Goal: Task Accomplishment & Management: Manage account settings

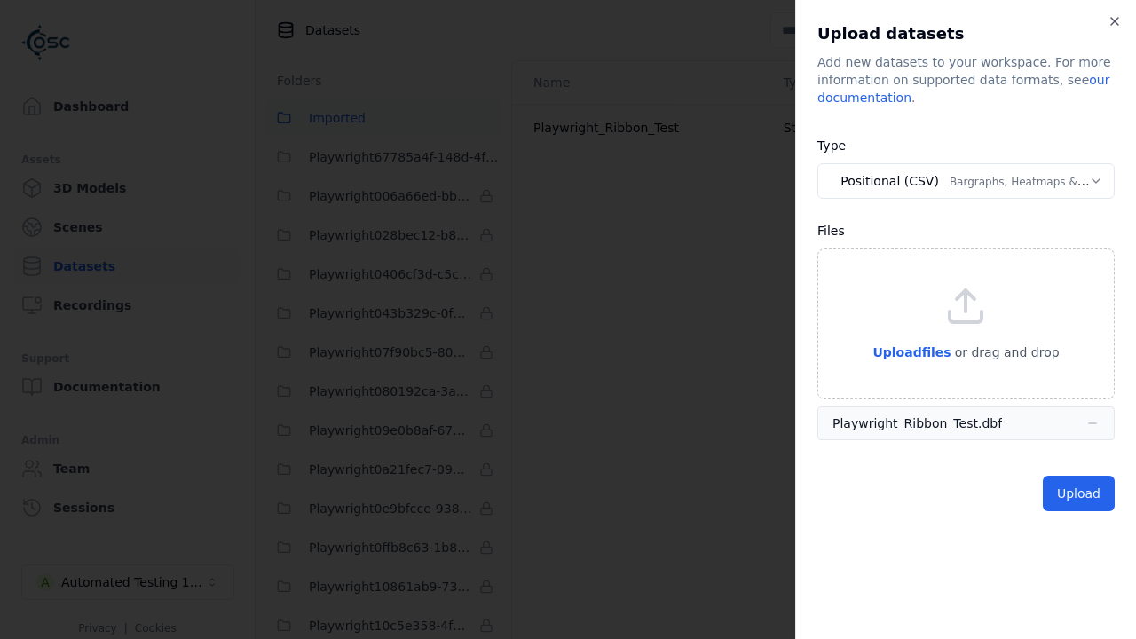
click at [965, 181] on button "Positional (CSV) Bargraphs, Heatmaps & Pins" at bounding box center [965, 180] width 297 height 35
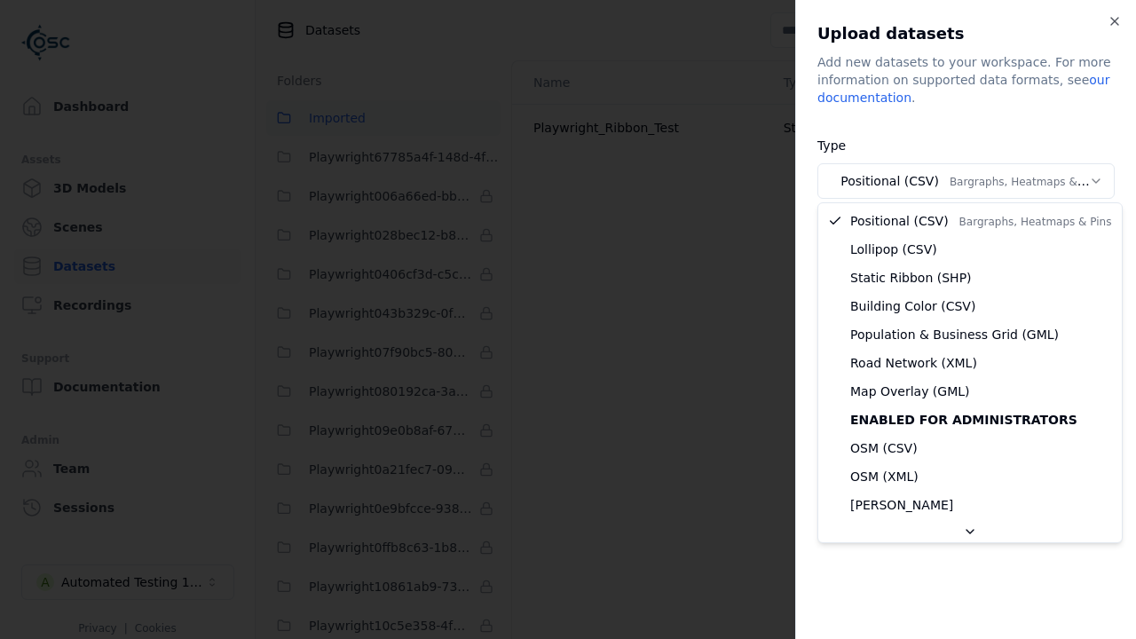
select select "*****"
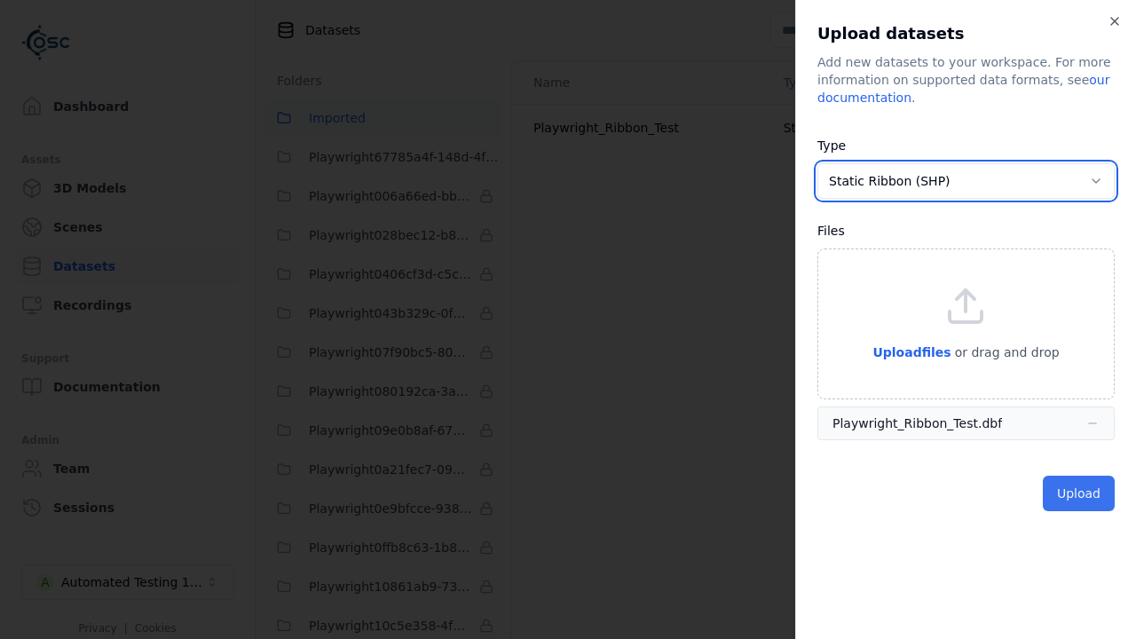
click at [1080, 492] on button "Upload" at bounding box center [1079, 493] width 72 height 35
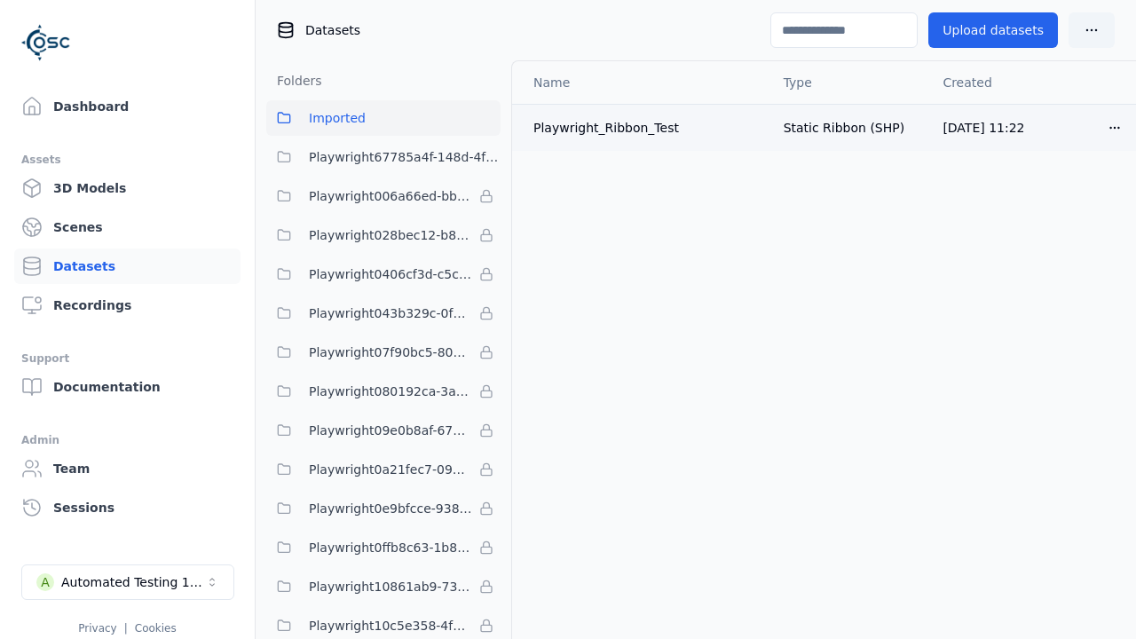
click at [1113, 135] on html "Dashboard Assets 3D Models Scenes Datasets Recordings Support Documentation Adm…" at bounding box center [568, 319] width 1136 height 639
click at [1076, 187] on div "Delete" at bounding box center [1075, 195] width 105 height 28
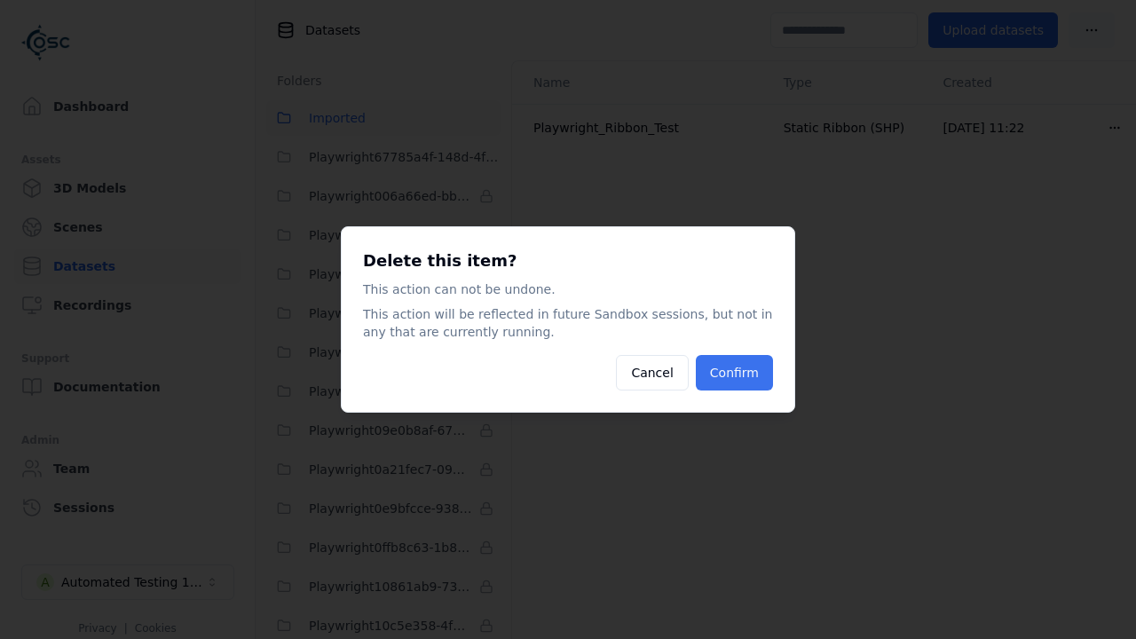
click at [751, 378] on button "Confirm" at bounding box center [734, 372] width 77 height 35
